Goal: Navigation & Orientation: Find specific page/section

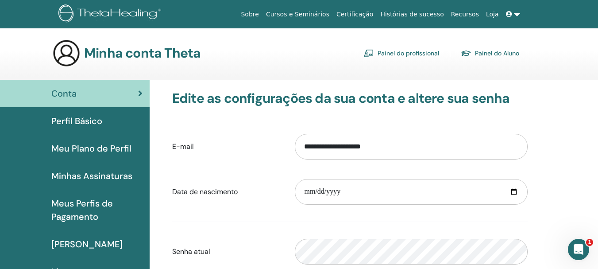
click at [413, 50] on font "Painel do profissional" at bounding box center [409, 54] width 62 height 8
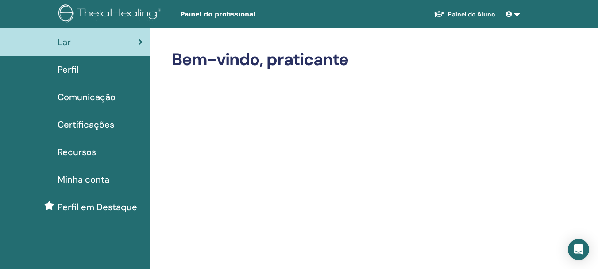
click at [471, 12] on font "Painel do Aluno" at bounding box center [471, 14] width 47 height 8
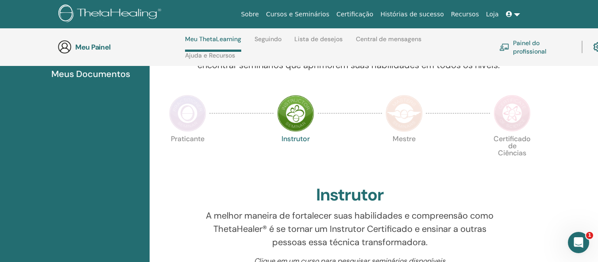
click at [309, 112] on img at bounding box center [295, 113] width 37 height 37
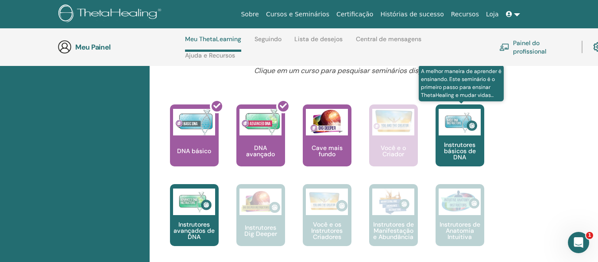
scroll to position [348, 0]
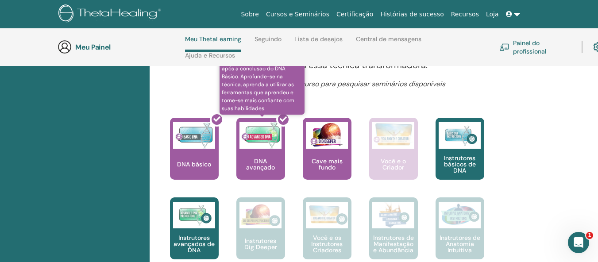
click at [265, 143] on div at bounding box center [266, 152] width 49 height 80
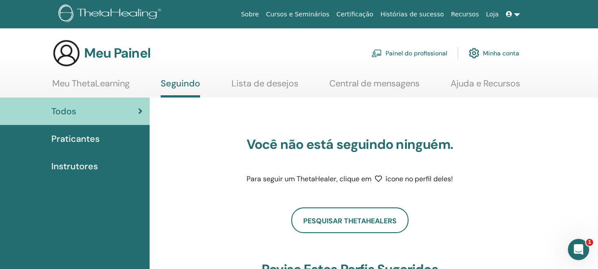
click at [97, 137] on font "Praticantes" at bounding box center [75, 139] width 48 height 12
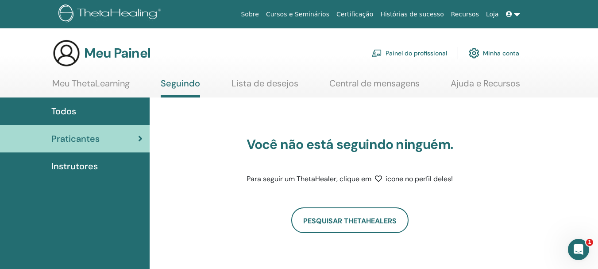
click at [280, 85] on font "Lista de desejos" at bounding box center [265, 83] width 67 height 12
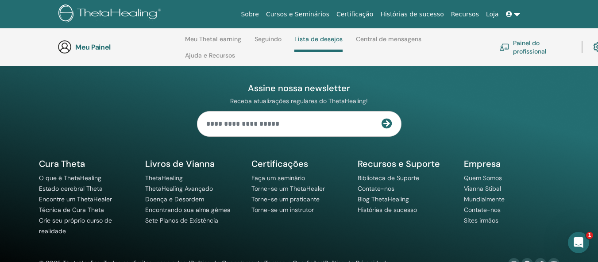
scroll to position [1056, 0]
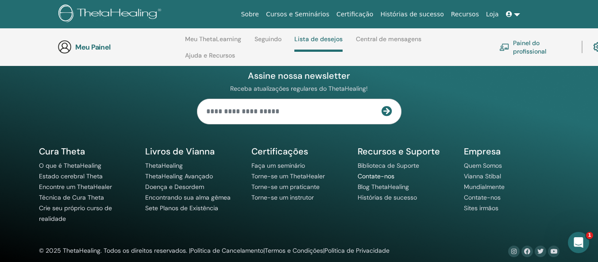
click at [392, 173] on font "Contate-nos" at bounding box center [376, 176] width 37 height 8
